Goal: Information Seeking & Learning: Learn about a topic

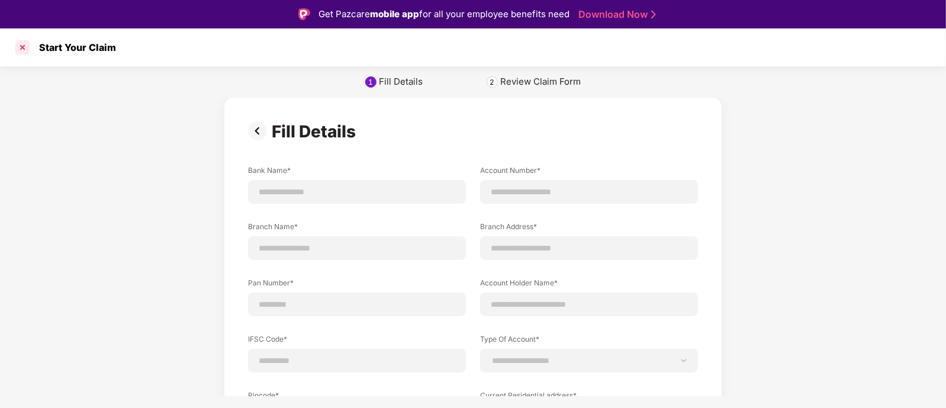
scroll to position [105, 0]
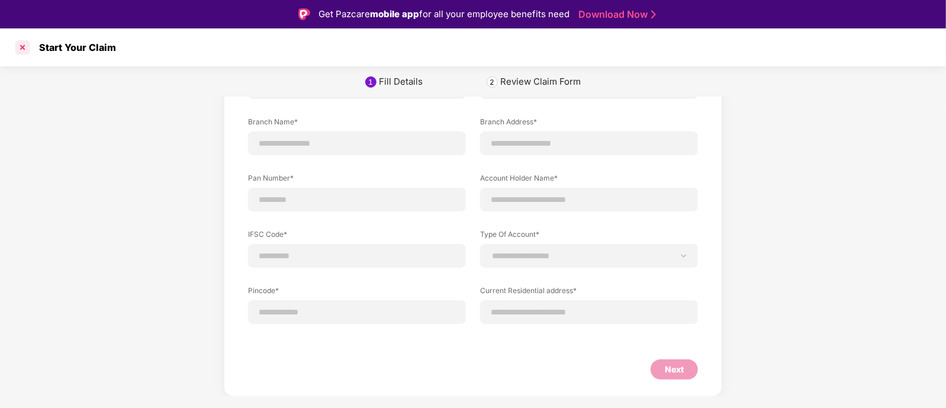
click at [30, 52] on div at bounding box center [22, 47] width 19 height 19
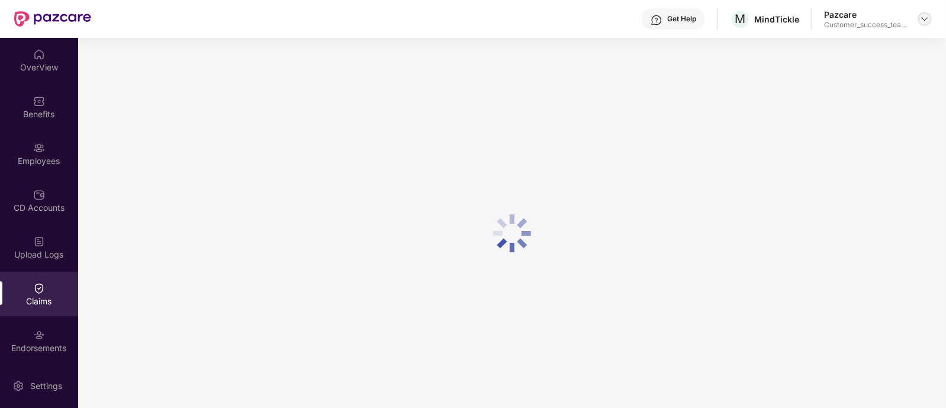
click at [921, 20] on img at bounding box center [924, 18] width 9 height 9
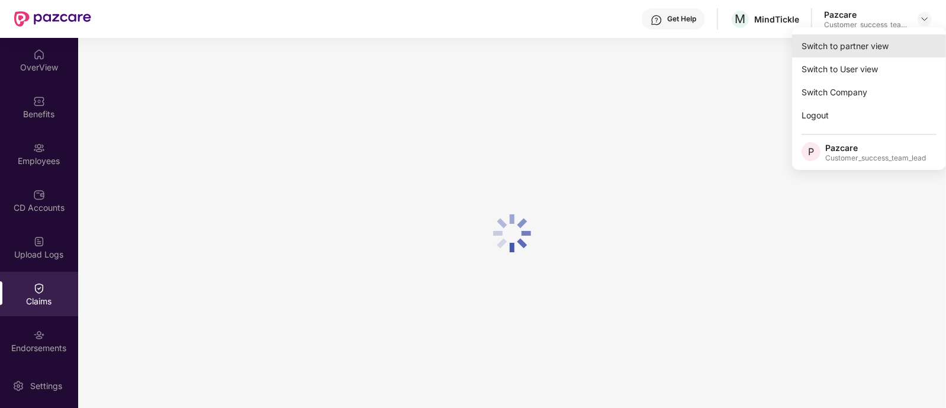
click at [836, 47] on div "Switch to partner view" at bounding box center [869, 45] width 154 height 23
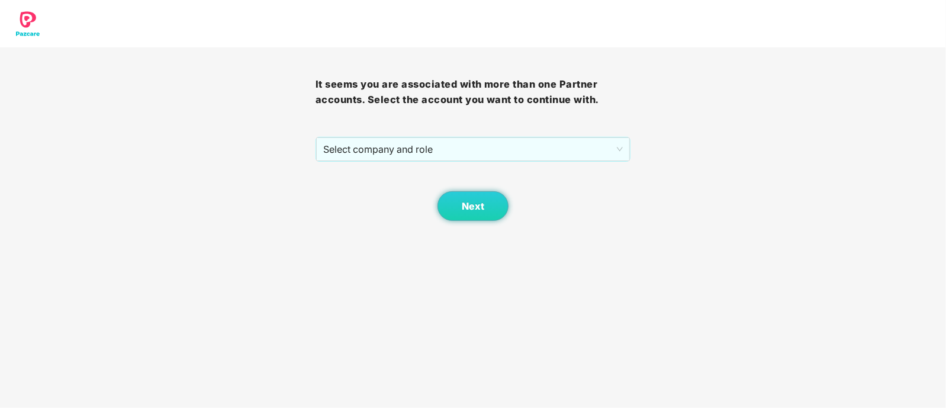
click at [360, 162] on div "Next" at bounding box center [474, 191] width 316 height 59
click at [384, 149] on span "Select company and role" at bounding box center [473, 149] width 300 height 22
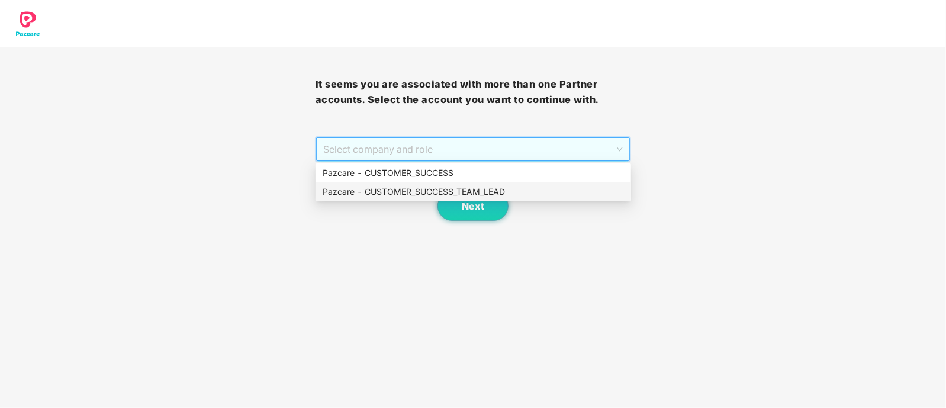
click at [397, 194] on div "Pazcare - CUSTOMER_SUCCESS_TEAM_LEAD" at bounding box center [473, 191] width 301 height 13
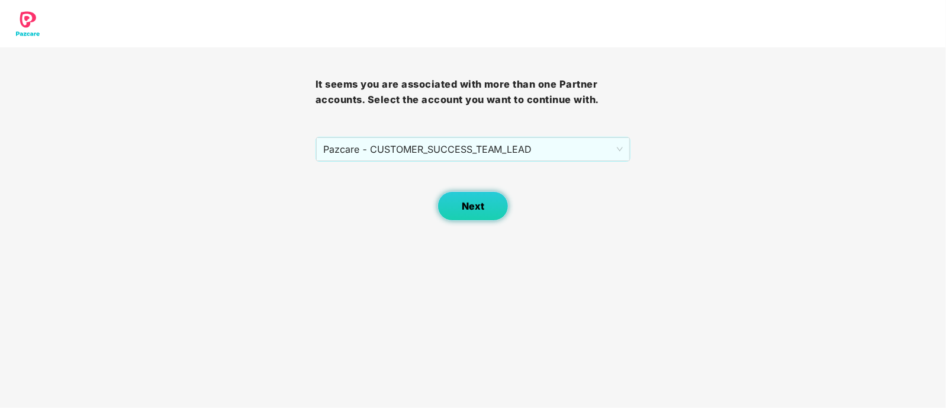
click at [446, 205] on button "Next" at bounding box center [473, 206] width 71 height 30
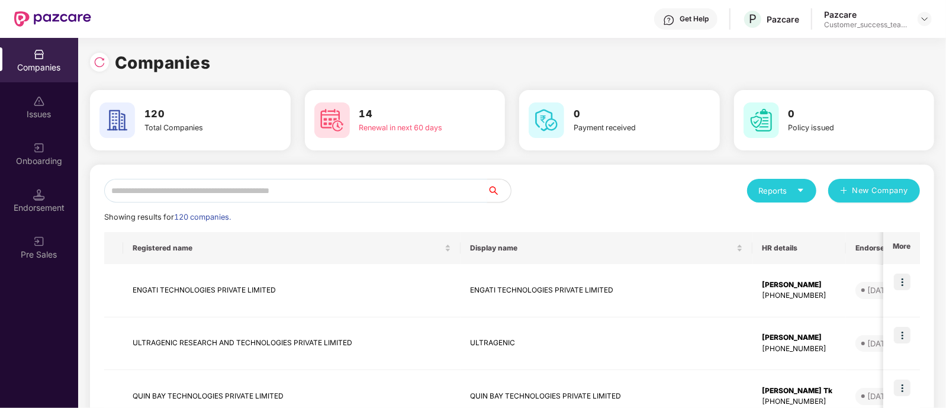
click at [324, 188] on input "text" at bounding box center [295, 191] width 383 height 24
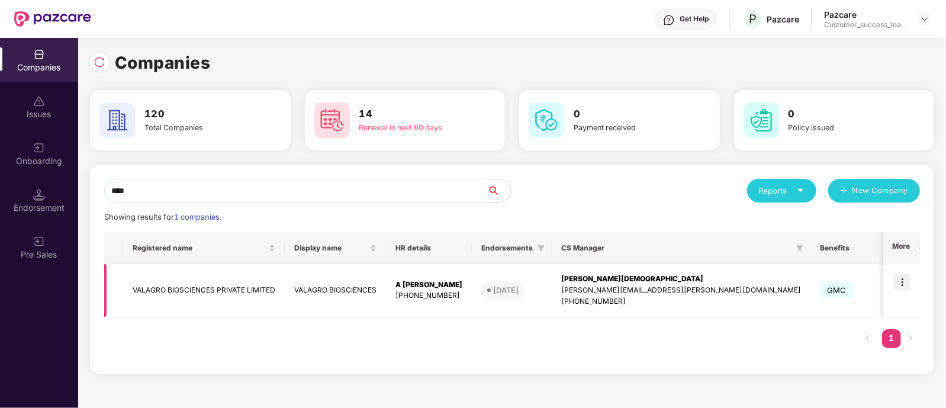
type input "****"
click at [899, 280] on img at bounding box center [902, 282] width 17 height 17
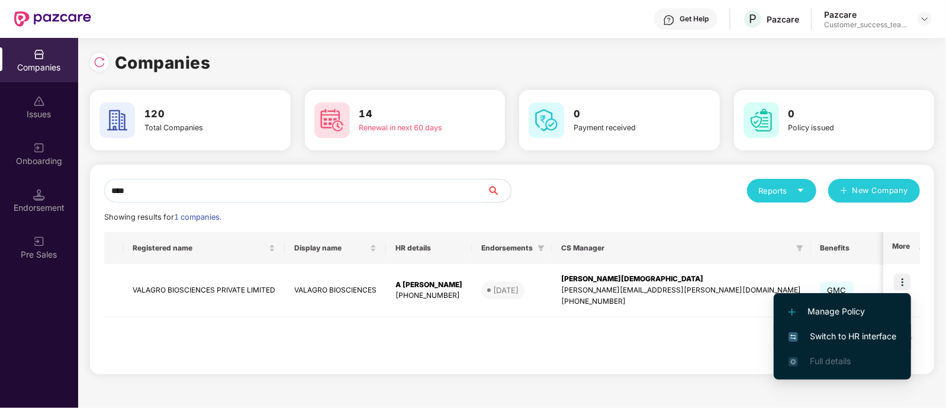
click at [876, 339] on span "Switch to HR interface" at bounding box center [843, 336] width 108 height 13
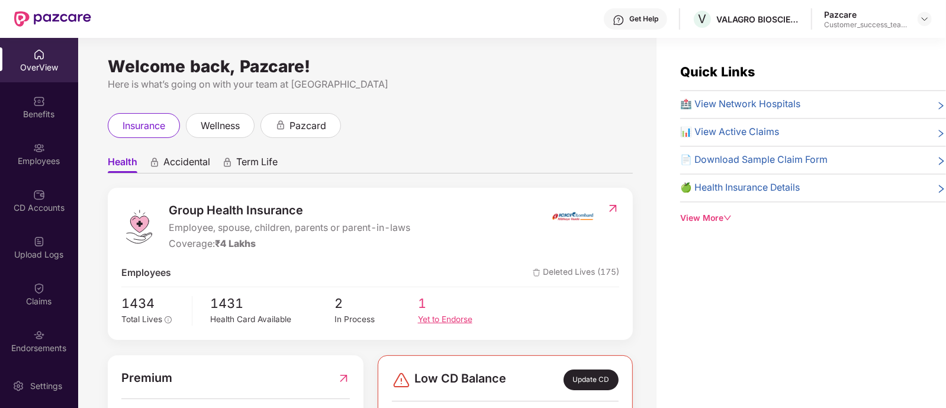
click at [431, 323] on div "Yet to Endorse" at bounding box center [459, 319] width 83 height 13
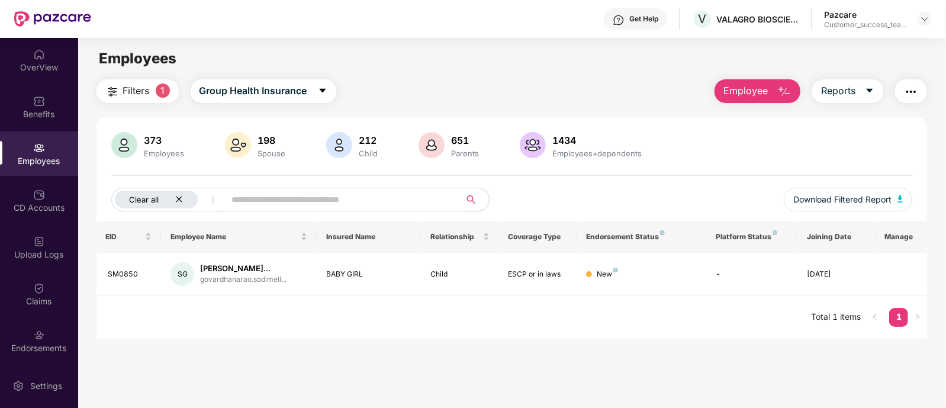
click at [178, 198] on icon "close" at bounding box center [179, 199] width 8 height 8
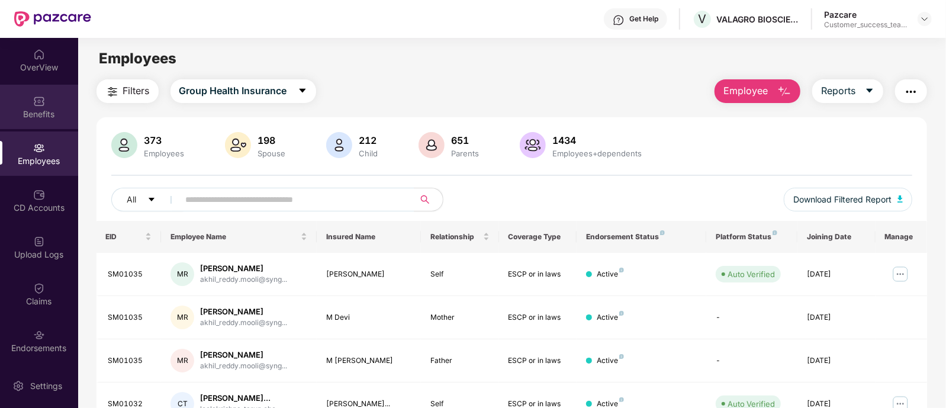
click at [29, 113] on div "Benefits" at bounding box center [39, 114] width 78 height 12
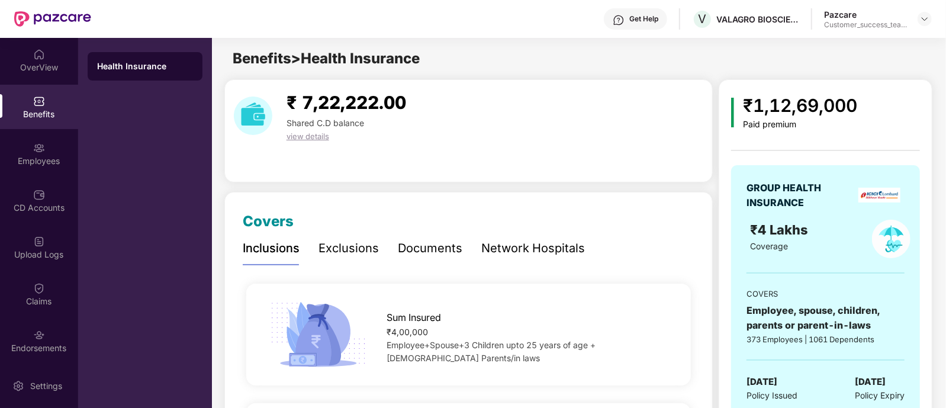
click at [153, 170] on div "Health Insurance" at bounding box center [145, 223] width 134 height 370
click at [32, 204] on div "CD Accounts" at bounding box center [39, 208] width 78 height 12
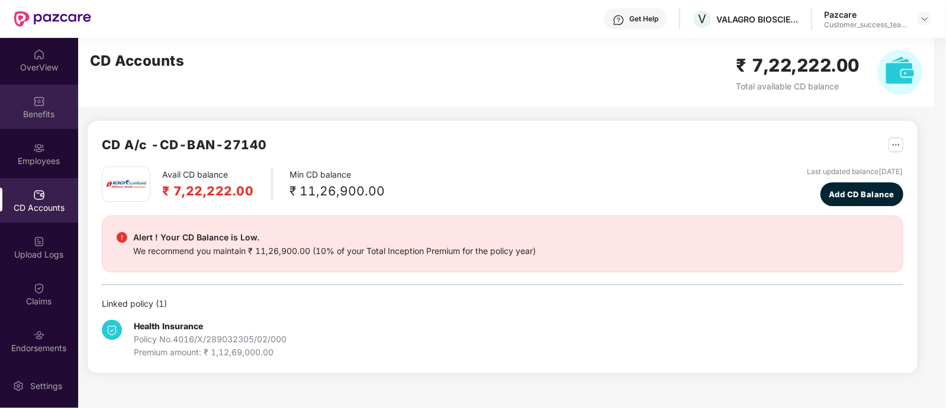
click at [26, 114] on div "Benefits" at bounding box center [39, 114] width 78 height 12
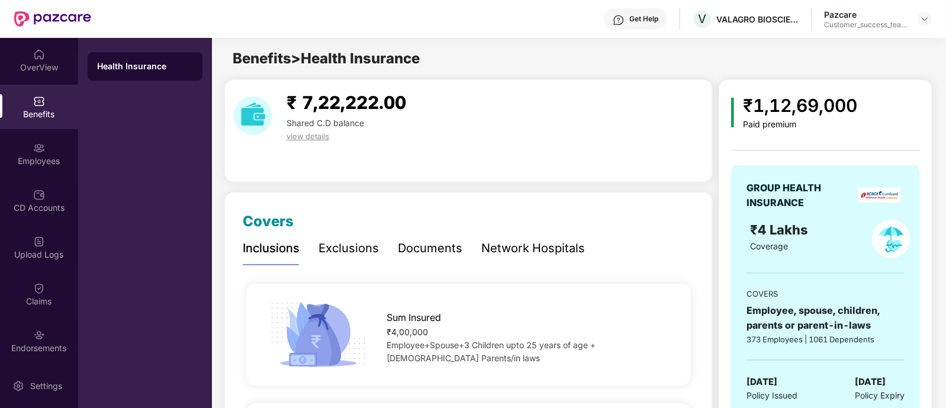
click at [346, 247] on div "Exclusions" at bounding box center [349, 248] width 60 height 18
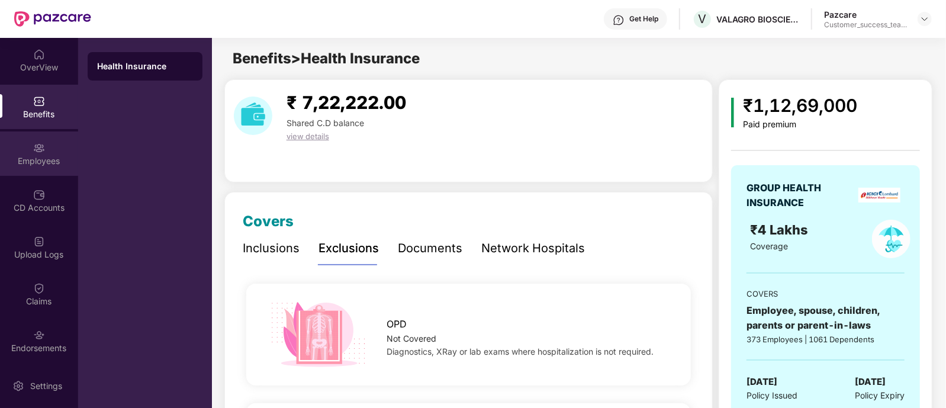
click at [36, 152] on img at bounding box center [39, 148] width 12 height 12
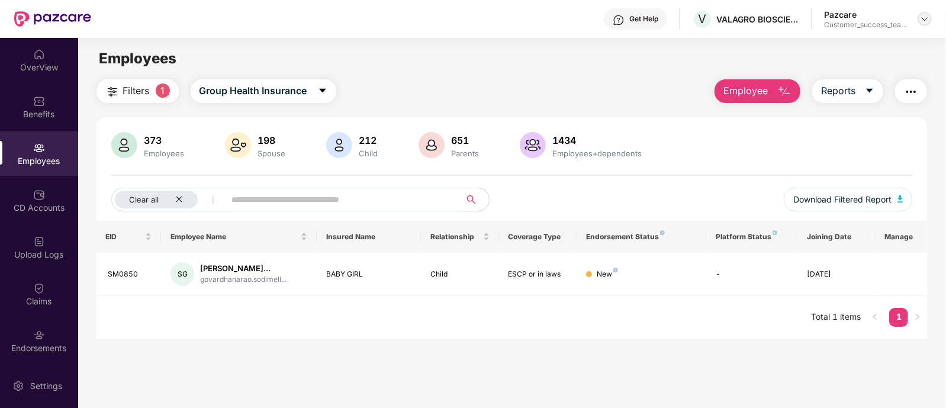
click at [925, 22] on img at bounding box center [924, 18] width 9 height 9
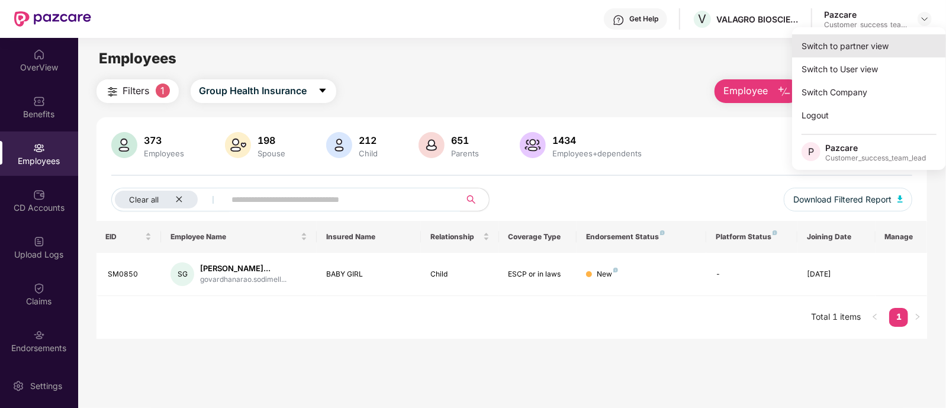
click at [874, 43] on div "Switch to partner view" at bounding box center [869, 45] width 154 height 23
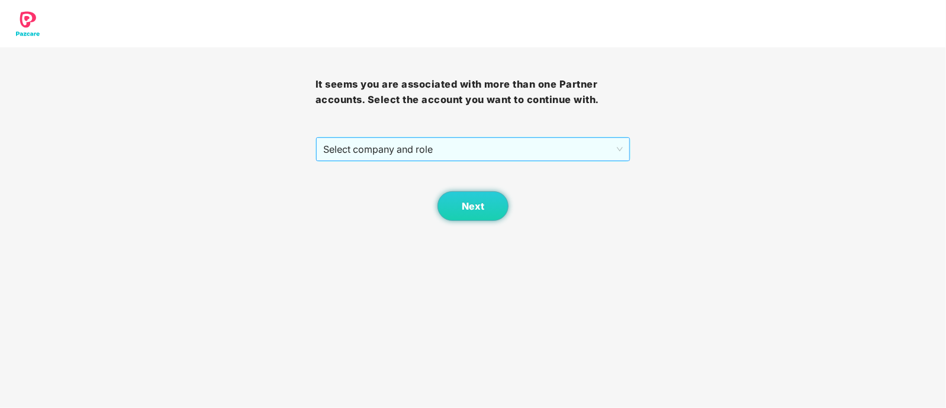
click at [508, 155] on span "Select company and role" at bounding box center [473, 149] width 300 height 22
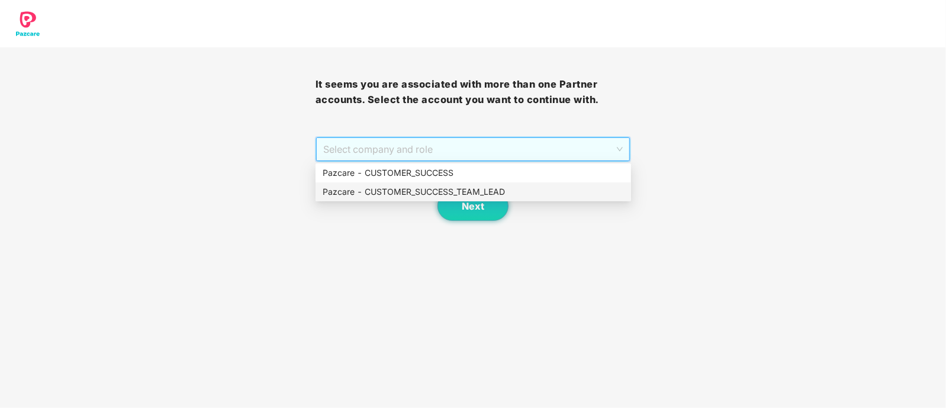
click at [490, 197] on div "Pazcare - CUSTOMER_SUCCESS_TEAM_LEAD" at bounding box center [473, 191] width 301 height 13
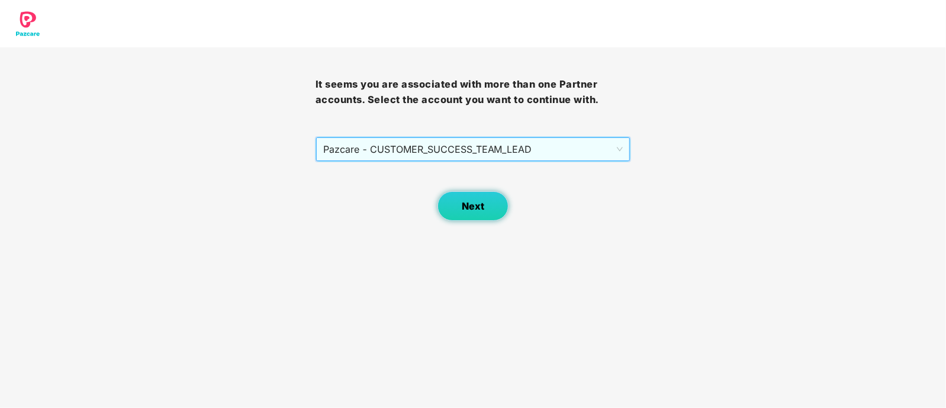
click at [468, 206] on span "Next" at bounding box center [473, 206] width 22 height 11
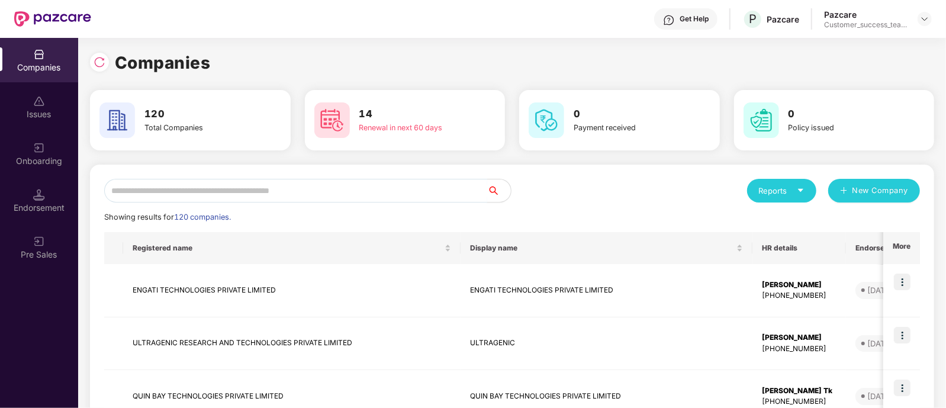
click at [380, 195] on input "text" at bounding box center [295, 191] width 383 height 24
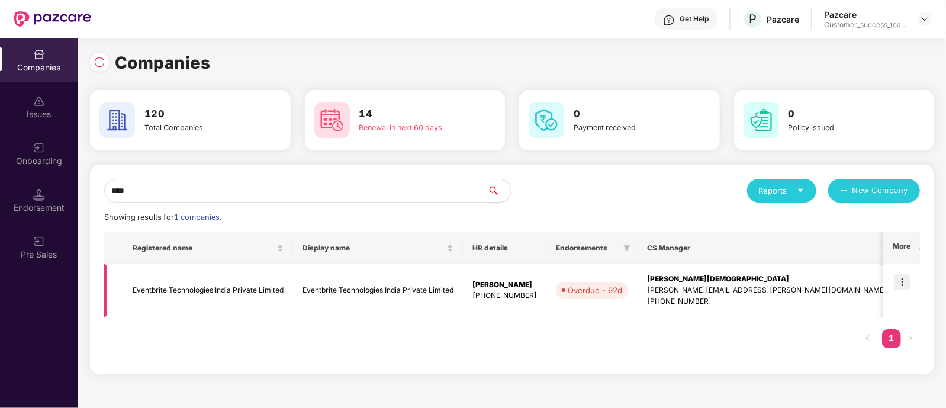
type input "****"
click at [906, 285] on img at bounding box center [902, 282] width 17 height 17
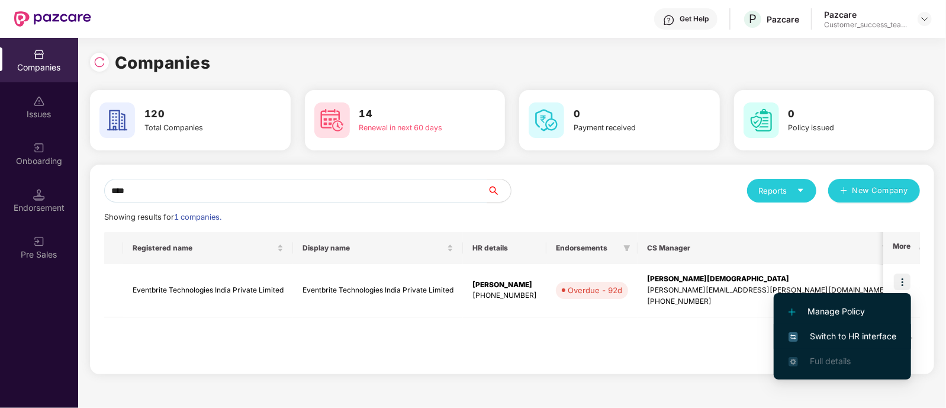
click at [853, 335] on span "Switch to HR interface" at bounding box center [843, 336] width 108 height 13
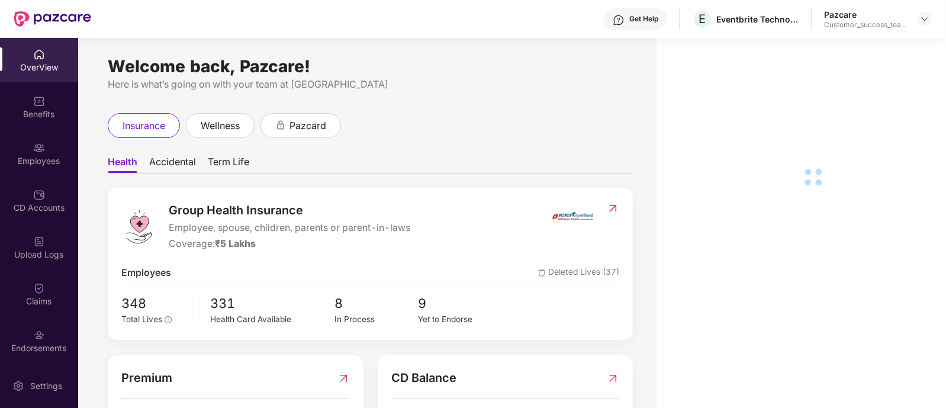
click at [38, 160] on div "Employees" at bounding box center [39, 161] width 78 height 12
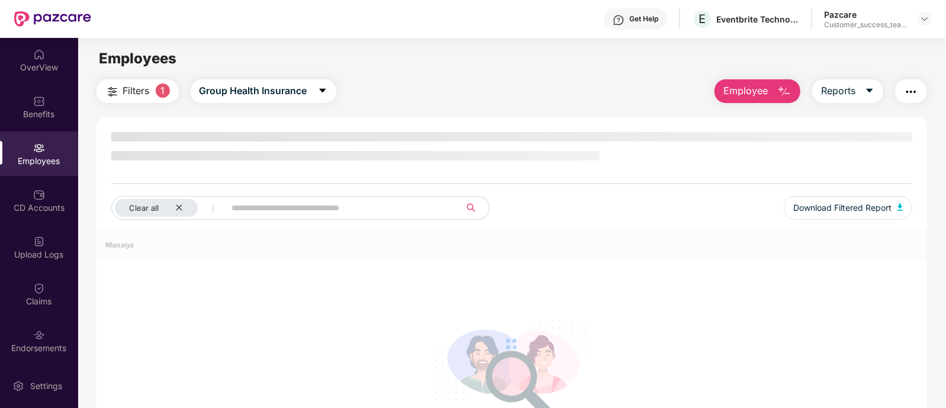
click at [38, 160] on div "Employees" at bounding box center [39, 161] width 78 height 12
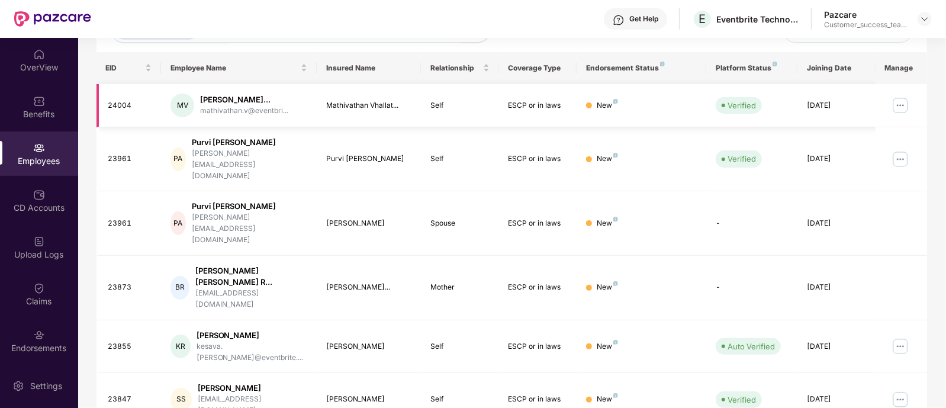
scroll to position [239, 0]
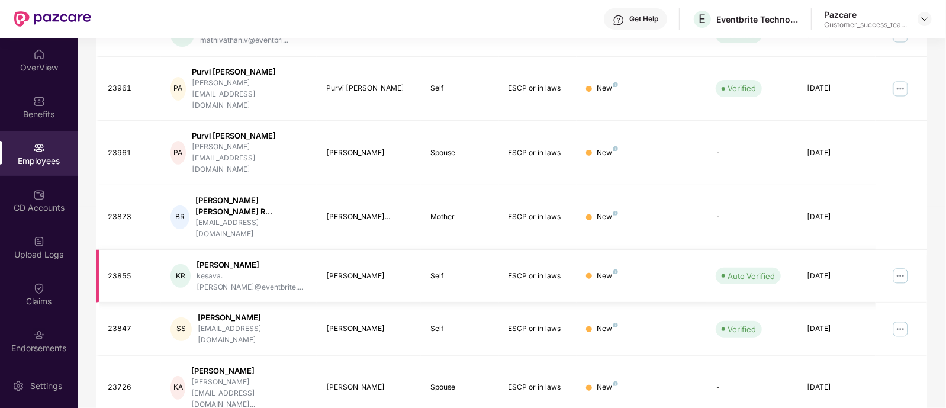
click at [898, 266] on img at bounding box center [900, 275] width 19 height 19
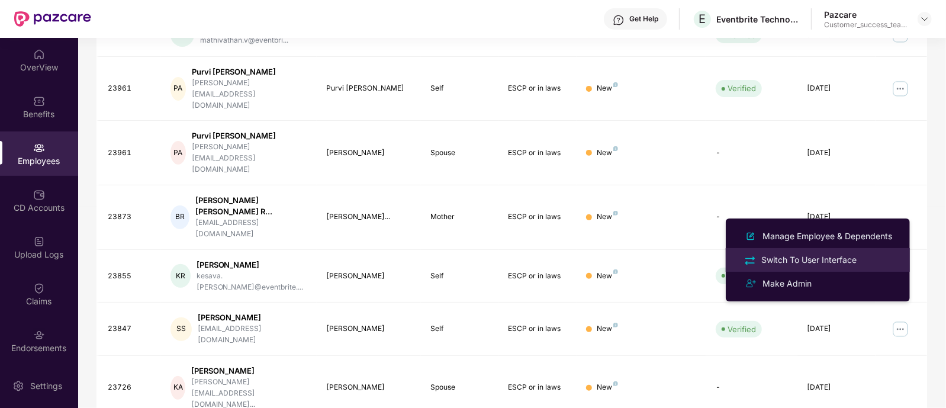
click at [818, 268] on li "Switch To User Interface" at bounding box center [818, 260] width 184 height 24
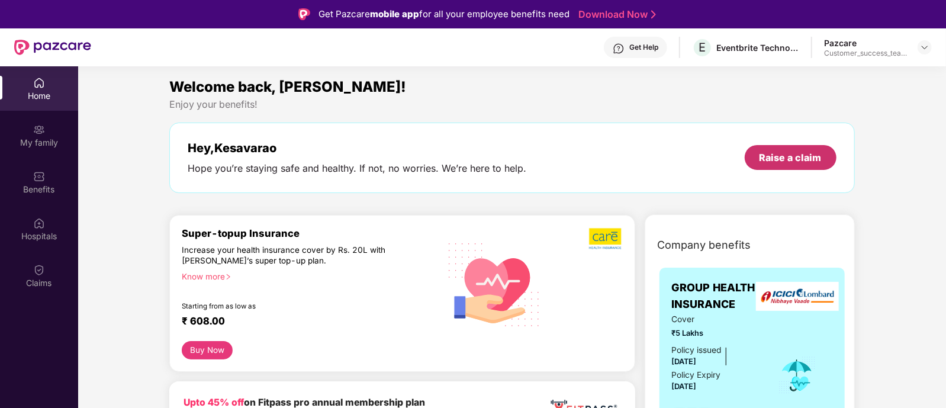
click at [789, 151] on div "Raise a claim" at bounding box center [791, 157] width 62 height 13
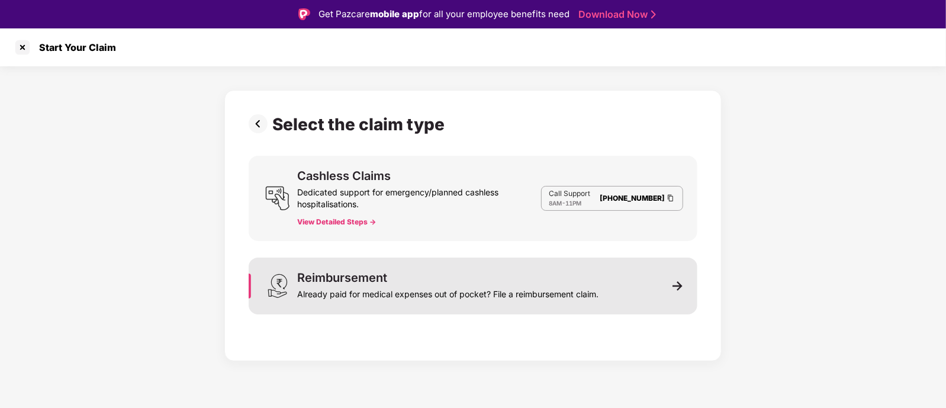
click at [427, 284] on div "Already paid for medical expenses out of pocket? File a reimbursement claim." at bounding box center [447, 292] width 301 height 17
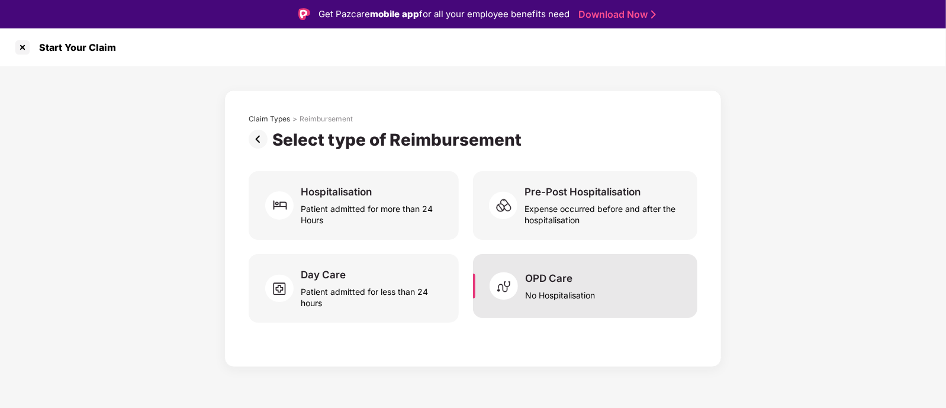
click at [548, 271] on div "OPD Care No Hospitalisation" at bounding box center [585, 286] width 224 height 64
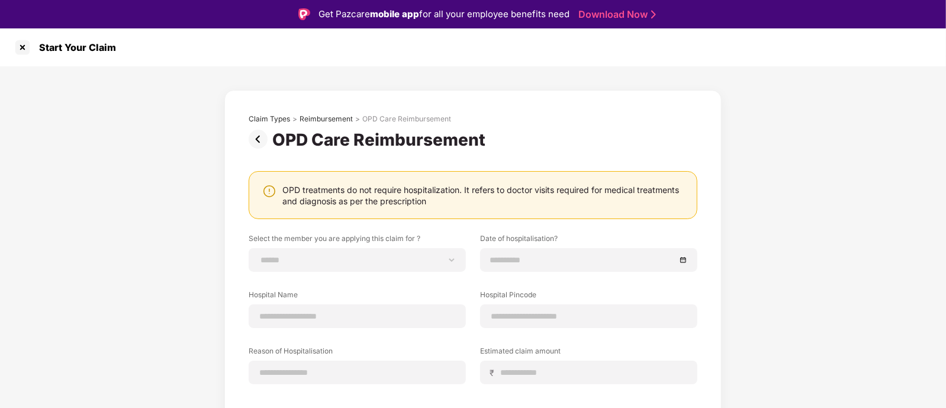
scroll to position [80, 0]
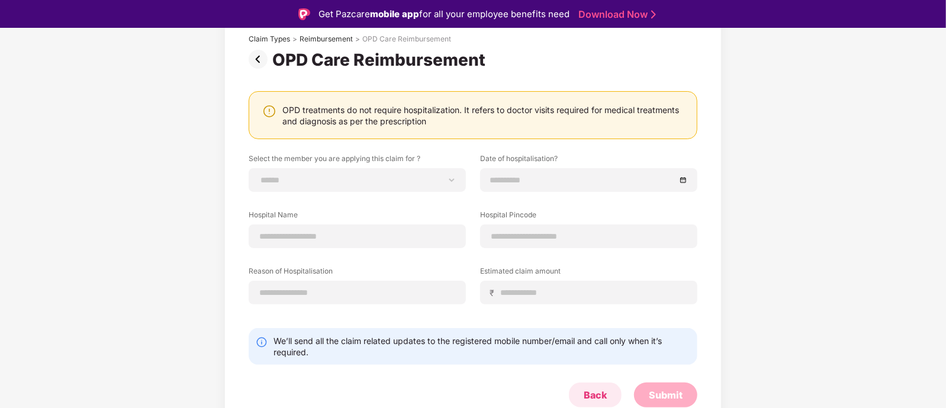
click at [599, 397] on div "Back" at bounding box center [595, 394] width 23 height 13
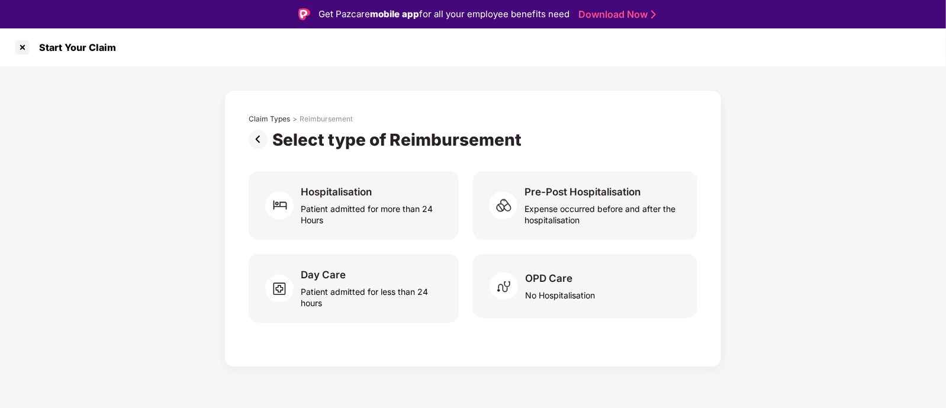
scroll to position [0, 0]
click at [263, 134] on img at bounding box center [261, 139] width 24 height 19
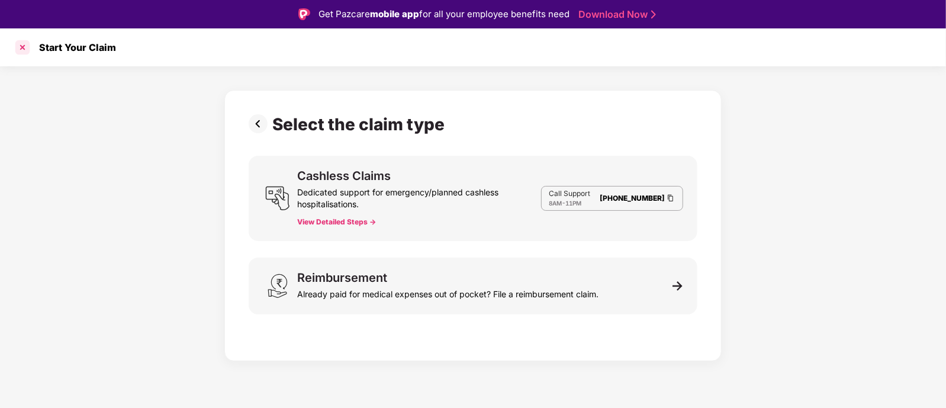
click at [19, 54] on div at bounding box center [22, 47] width 19 height 19
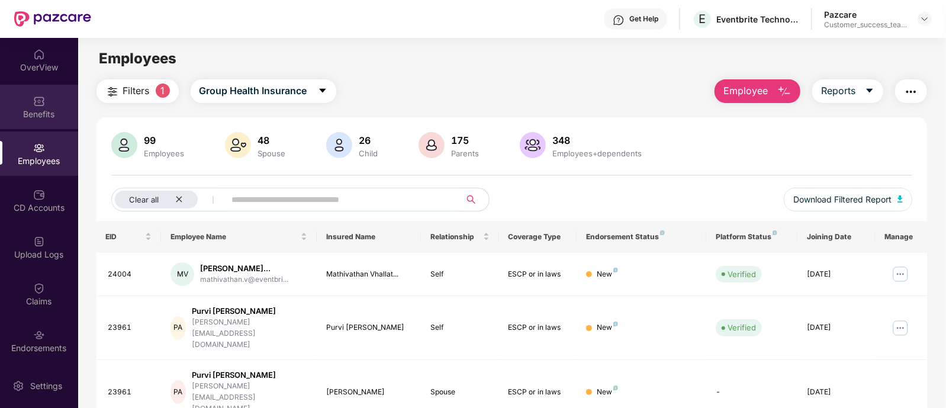
click at [38, 91] on div "Benefits" at bounding box center [39, 107] width 78 height 44
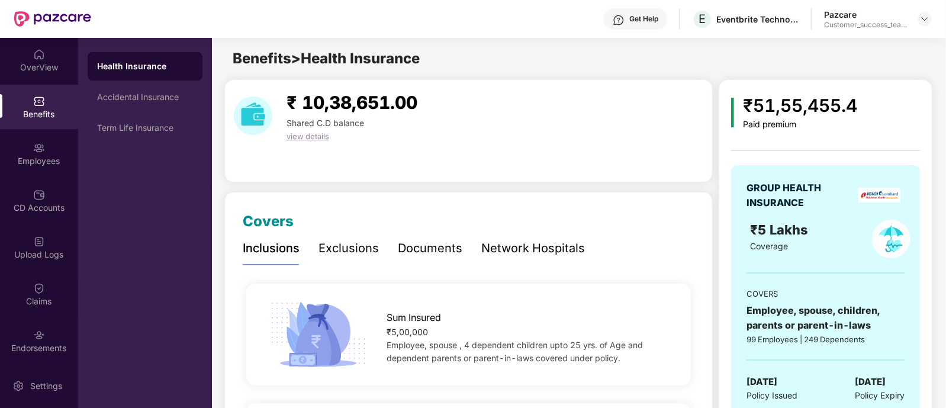
click at [332, 242] on div "Exclusions" at bounding box center [349, 248] width 60 height 18
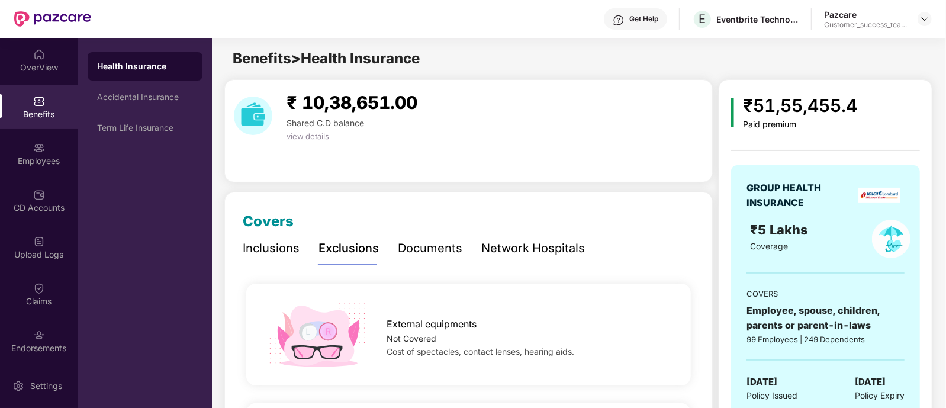
click at [432, 246] on div "Documents" at bounding box center [430, 248] width 65 height 18
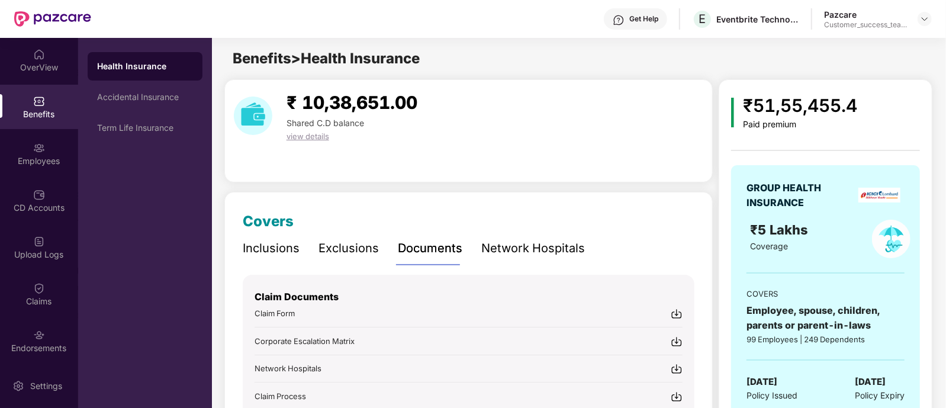
scroll to position [89, 0]
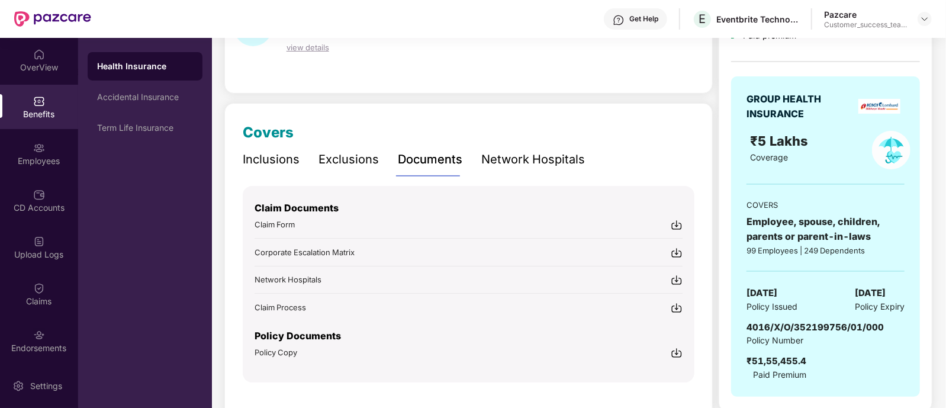
click at [532, 156] on div "Network Hospitals" at bounding box center [533, 159] width 104 height 18
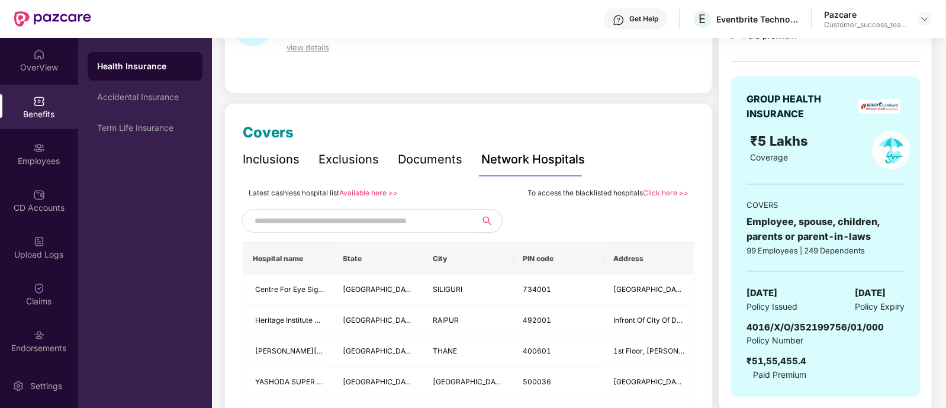
click at [413, 166] on div "Documents" at bounding box center [430, 159] width 65 height 18
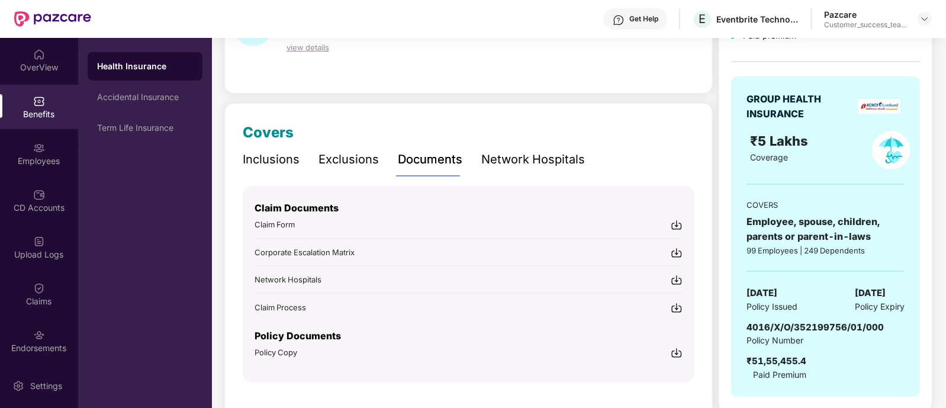
click at [674, 348] on img at bounding box center [677, 353] width 12 height 12
click at [275, 163] on div "Inclusions" at bounding box center [271, 159] width 57 height 18
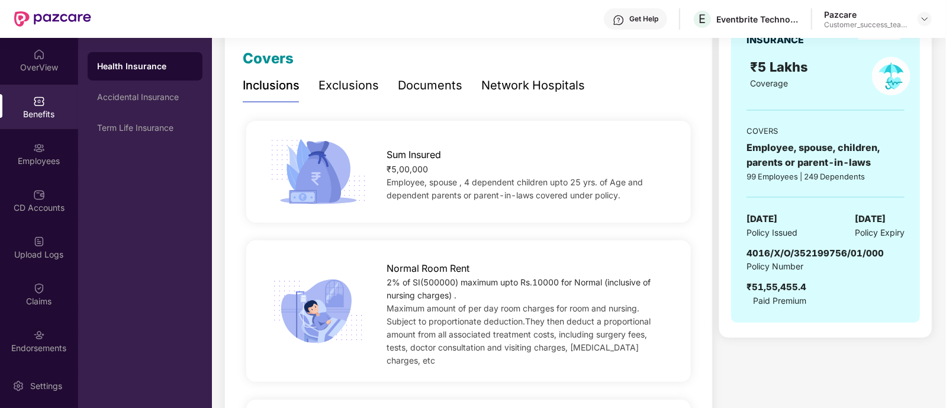
scroll to position [163, 0]
click at [419, 82] on div "Documents" at bounding box center [430, 85] width 65 height 18
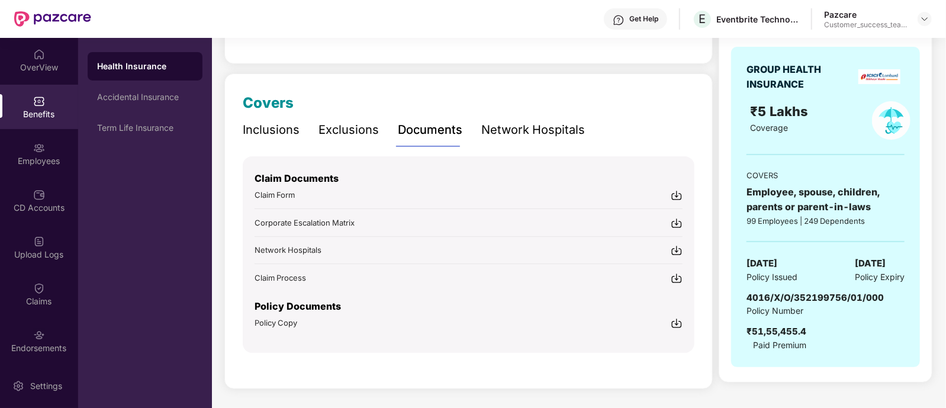
scroll to position [115, 0]
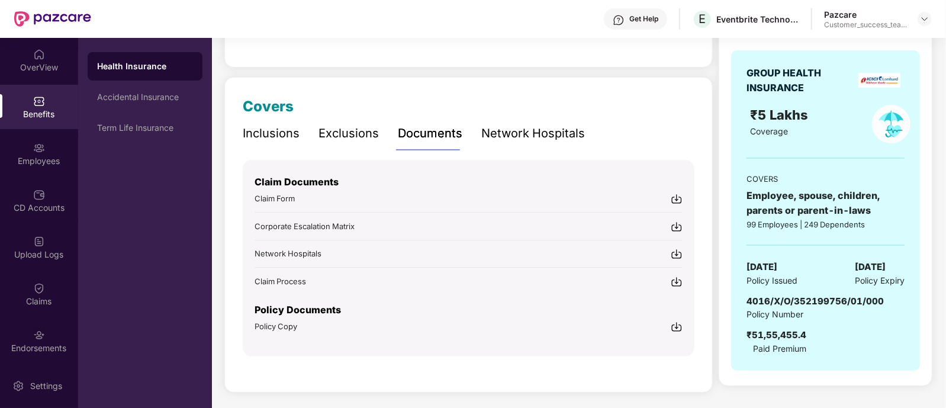
click at [503, 149] on div "Network Hospitals" at bounding box center [533, 133] width 104 height 33
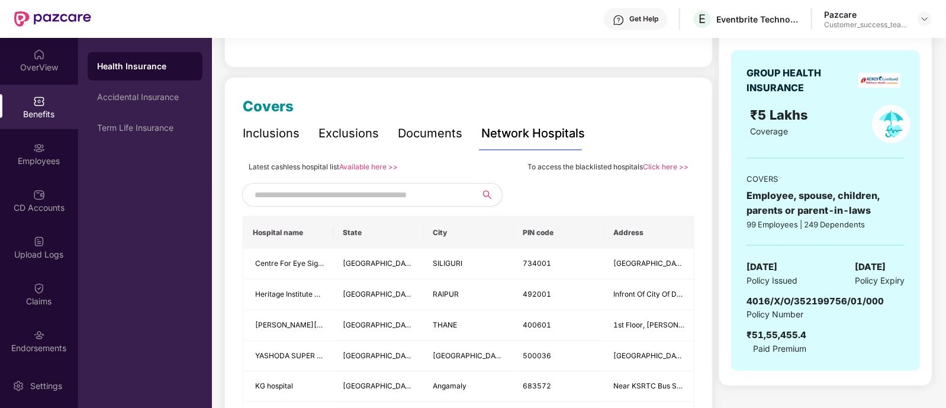
click at [406, 128] on div "Documents" at bounding box center [430, 133] width 65 height 18
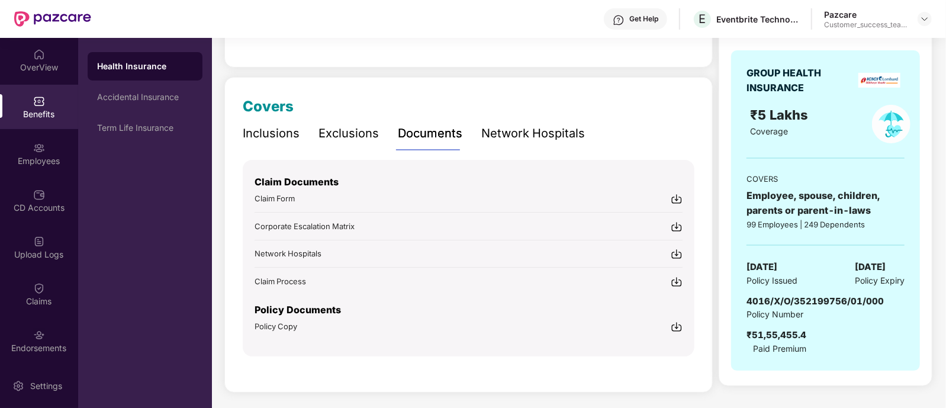
click at [499, 128] on div "Network Hospitals" at bounding box center [533, 133] width 104 height 18
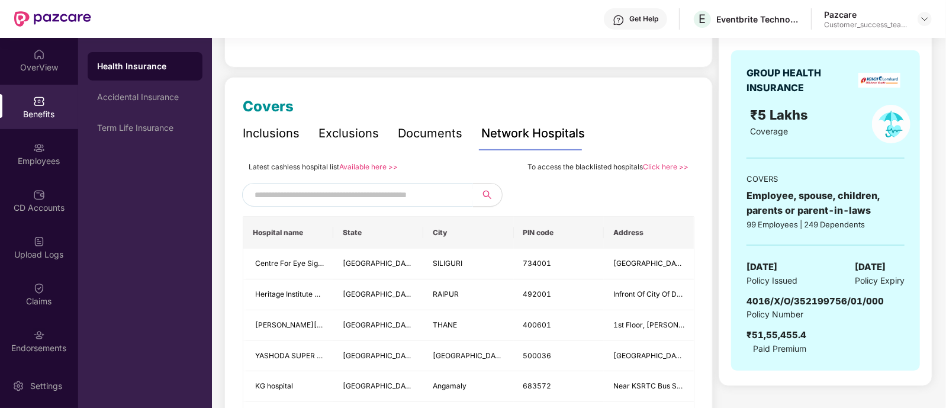
click at [356, 186] on input "text" at bounding box center [356, 195] width 202 height 18
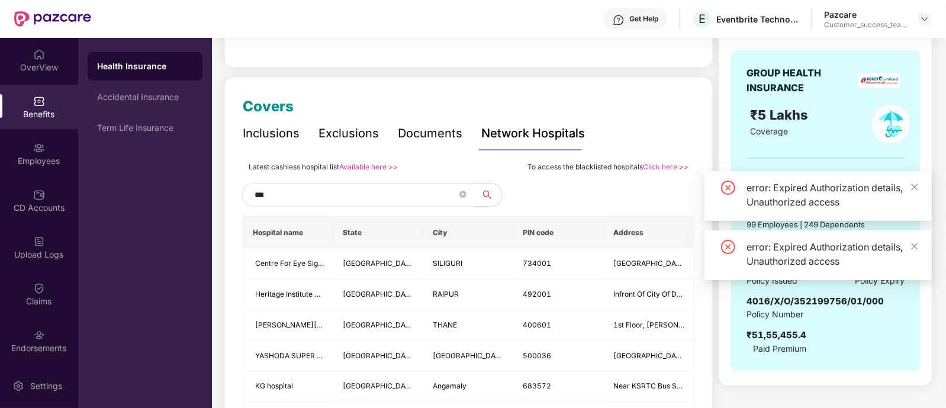
type input "****"
